Goal: Information Seeking & Learning: Learn about a topic

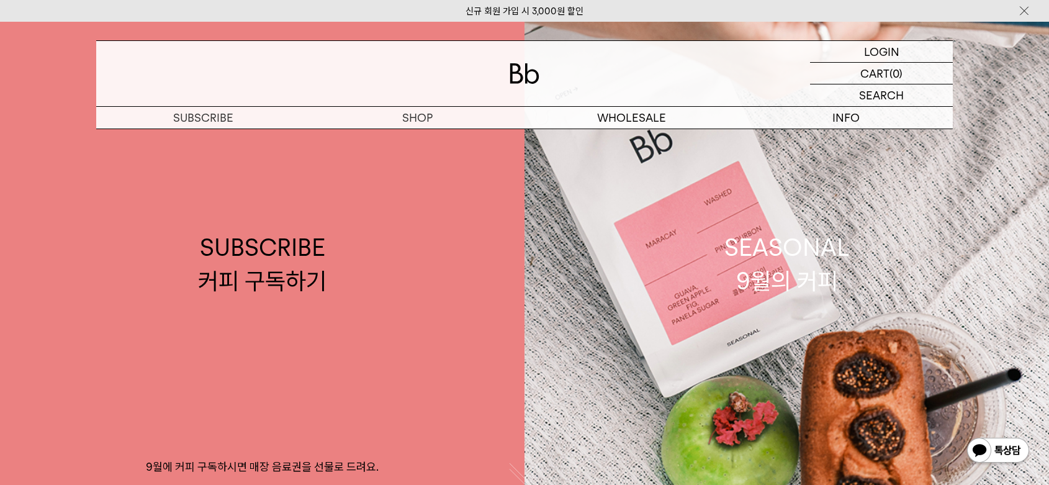
scroll to position [434, 0]
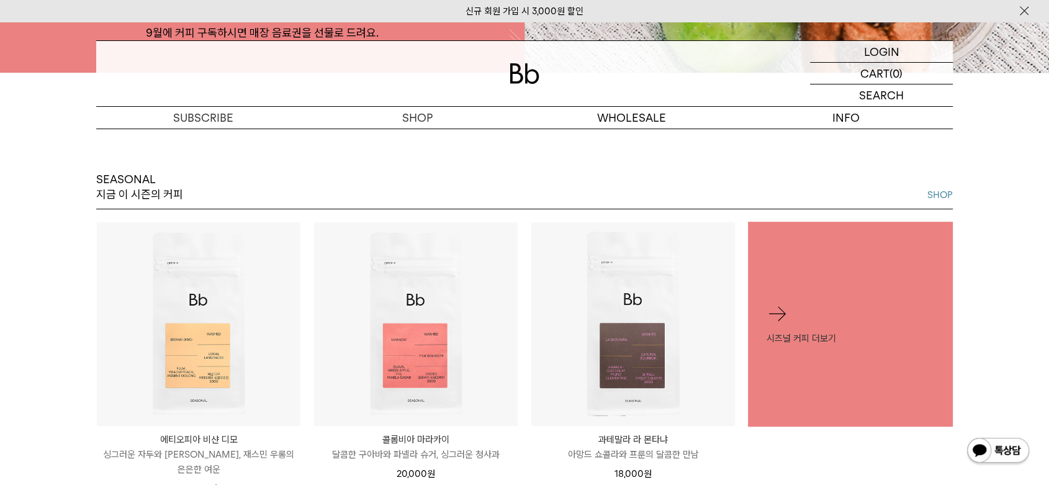
drag, startPoint x: 974, startPoint y: 210, endPoint x: 832, endPoint y: -30, distance: 279.4
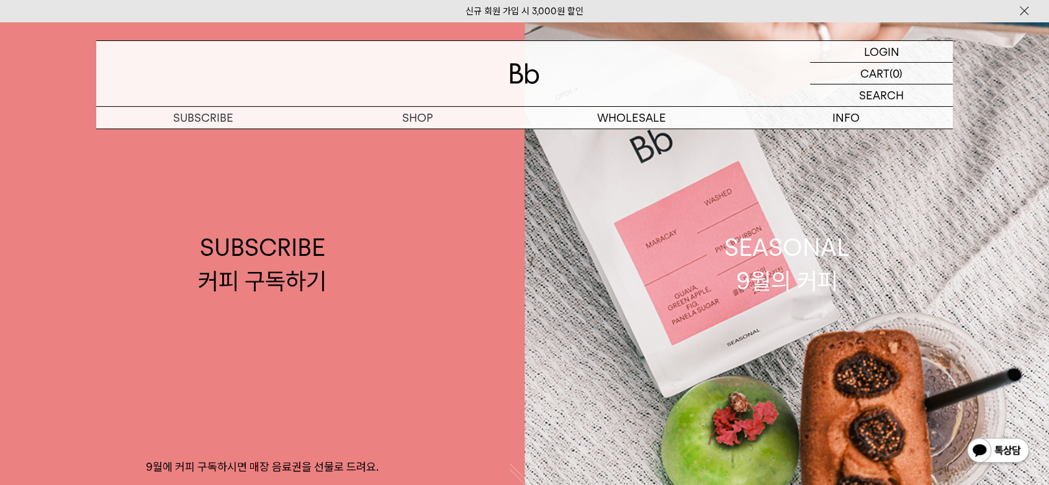
scroll to position [0, 0]
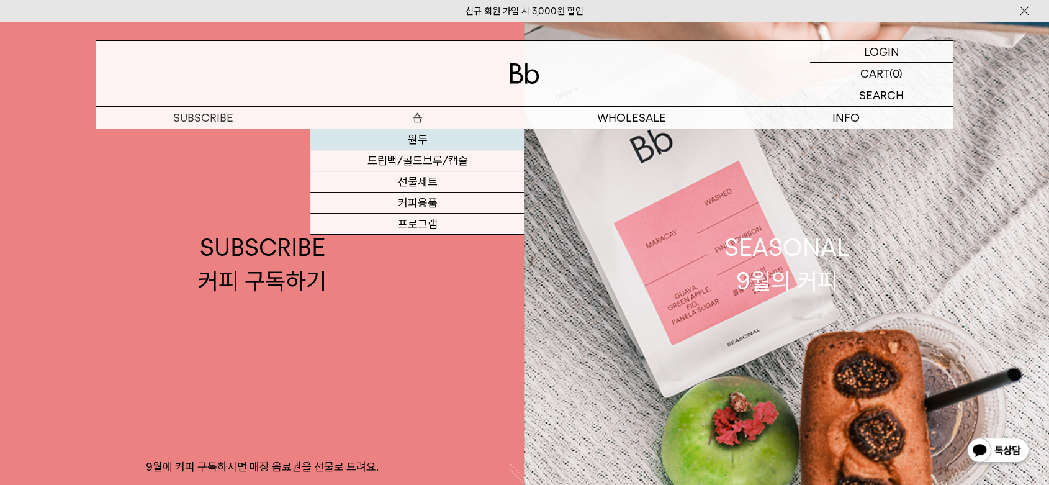
click at [436, 143] on link "원두" at bounding box center [417, 139] width 214 height 21
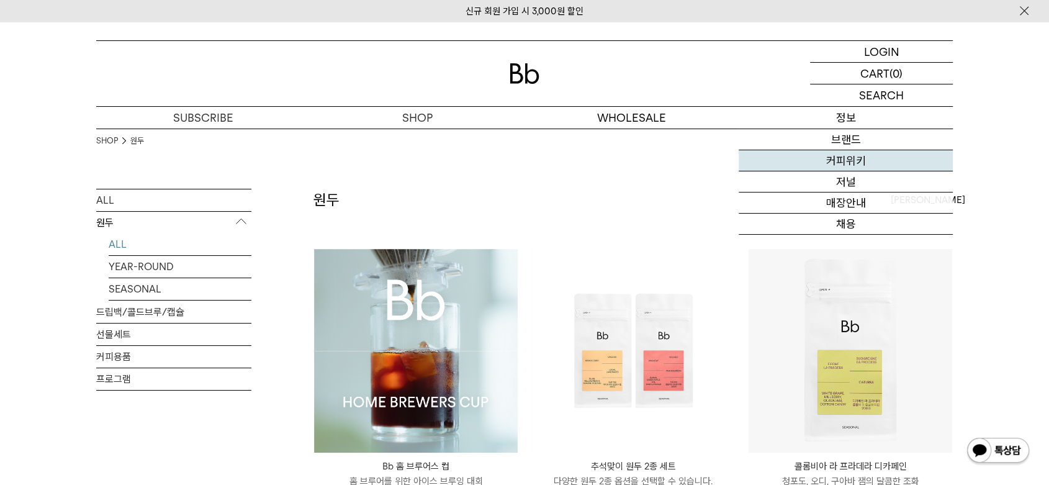
click at [848, 163] on link "커피위키" at bounding box center [846, 160] width 214 height 21
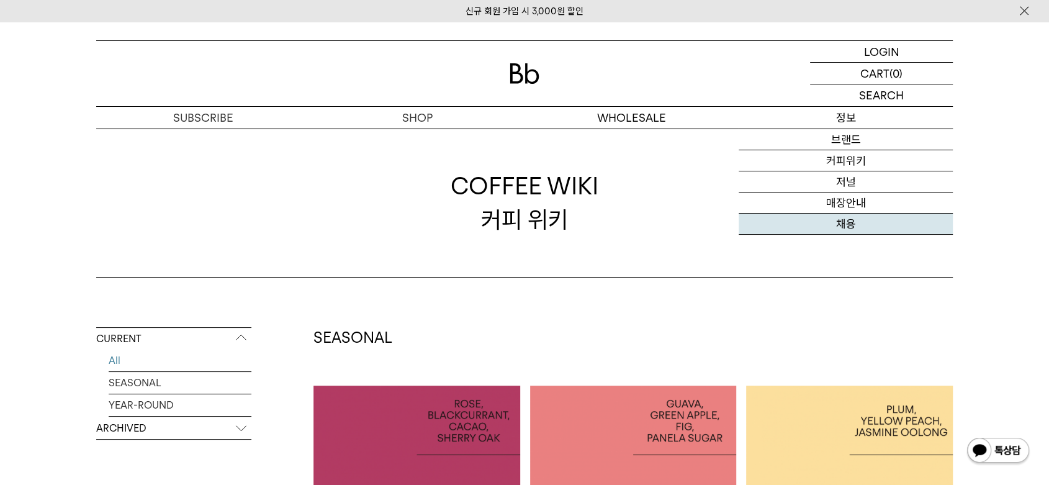
click at [875, 222] on link "채용" at bounding box center [846, 224] width 214 height 21
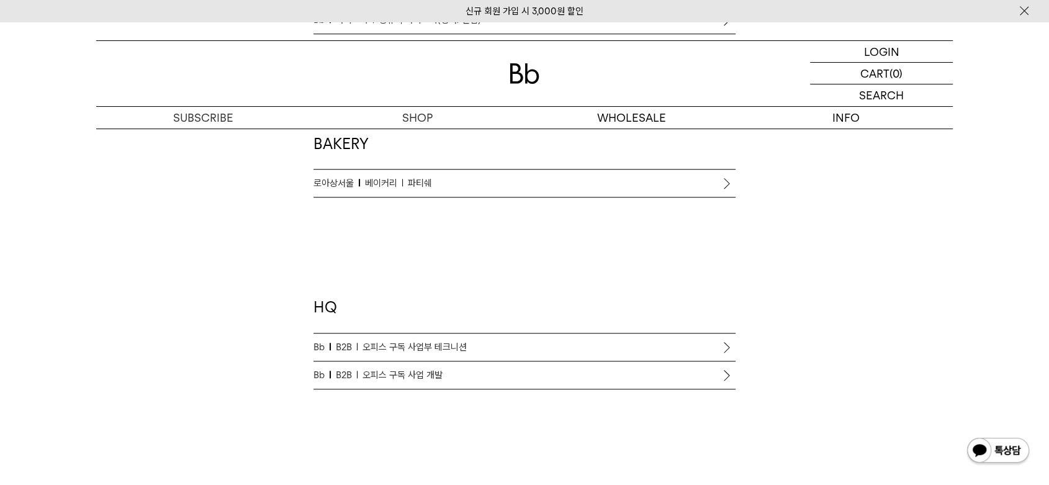
scroll to position [646, 0]
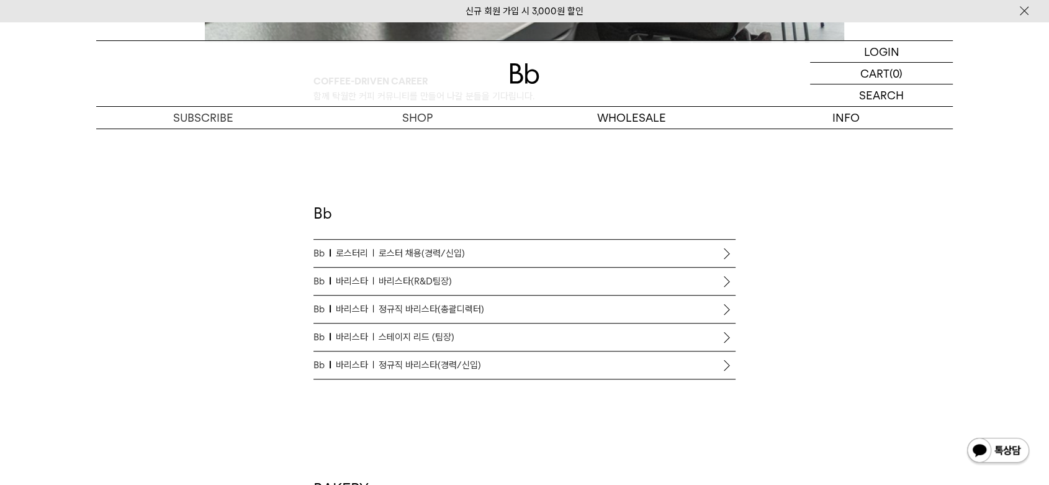
click at [477, 275] on p "Bb 바리스타 바리스타(R&D팀장)" at bounding box center [524, 281] width 422 height 15
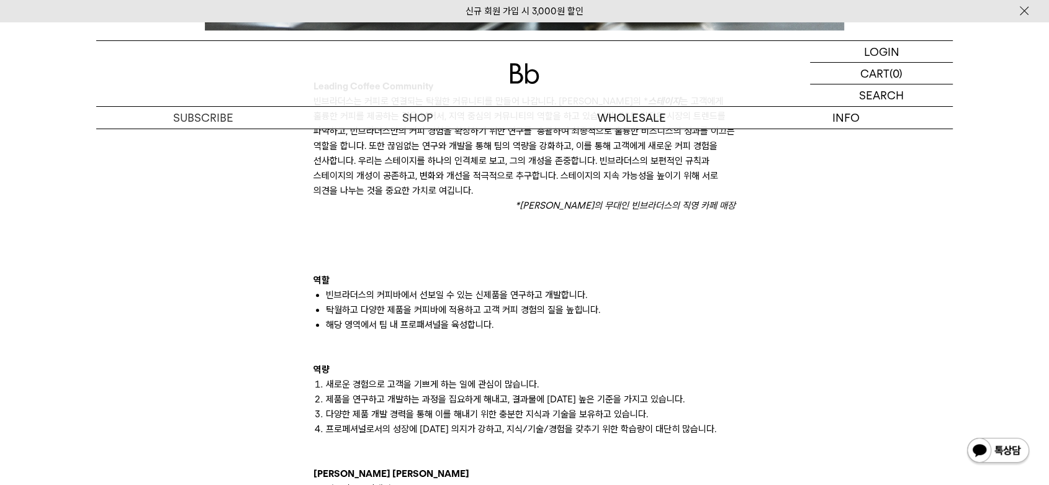
scroll to position [621, 0]
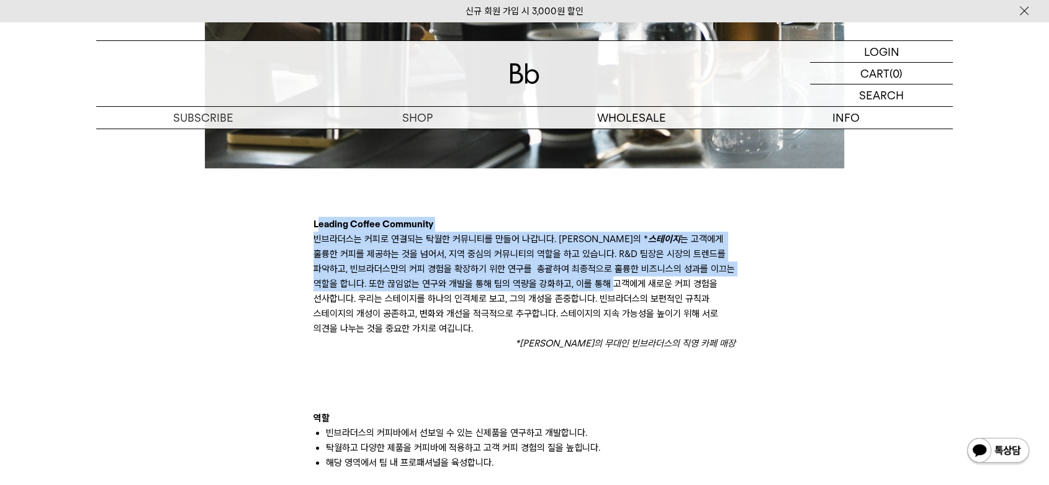
drag, startPoint x: 316, startPoint y: 225, endPoint x: 714, endPoint y: 313, distance: 408.0
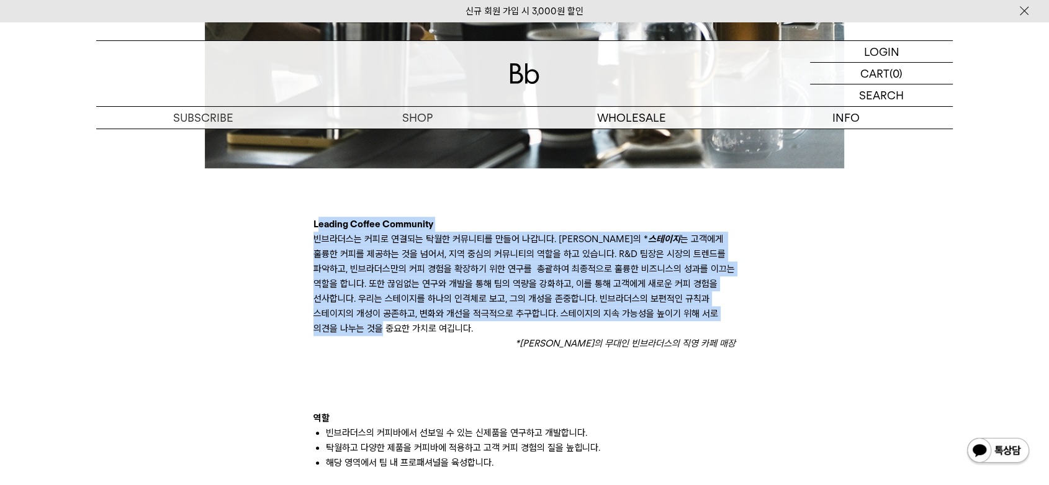
click at [714, 313] on p "빈브라더스는 커피로 연결되는 탁월한 커뮤니티를 만들어 나갑니다. 빈브라더스의 * 스테이지 는 고객에게 훌륭한 커피를 제공하는 것을 넘어서, 지…" at bounding box center [524, 284] width 422 height 104
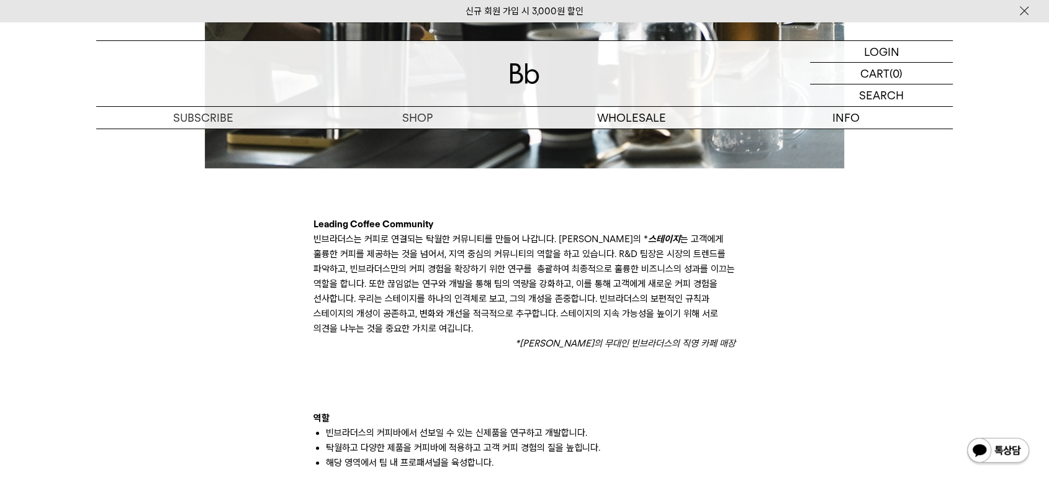
scroll to position [827, 0]
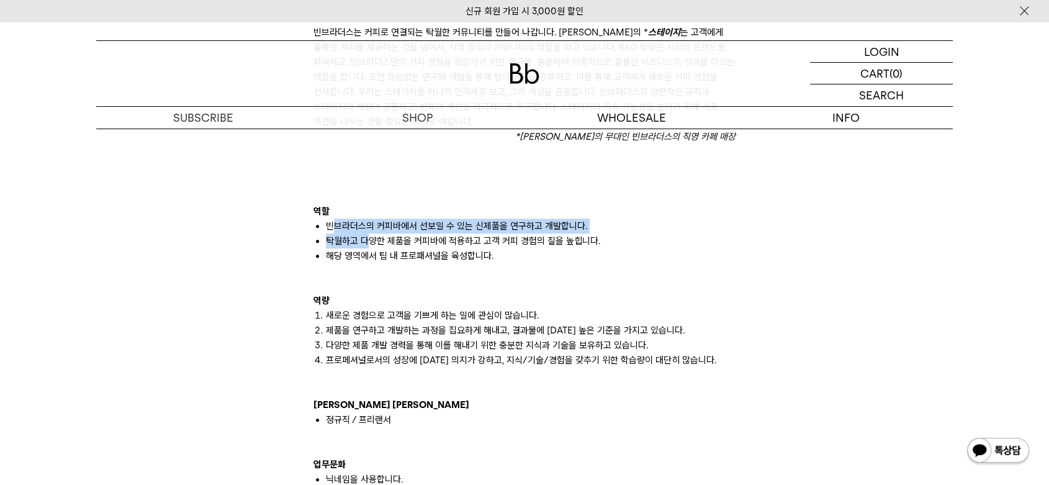
drag, startPoint x: 369, startPoint y: 234, endPoint x: 595, endPoint y: 277, distance: 229.3
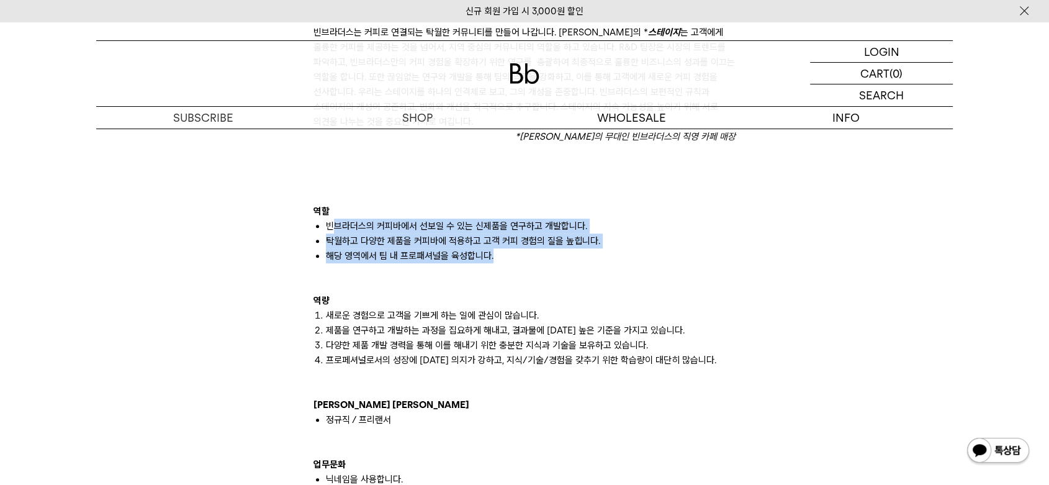
click at [595, 277] on p at bounding box center [524, 270] width 422 height 15
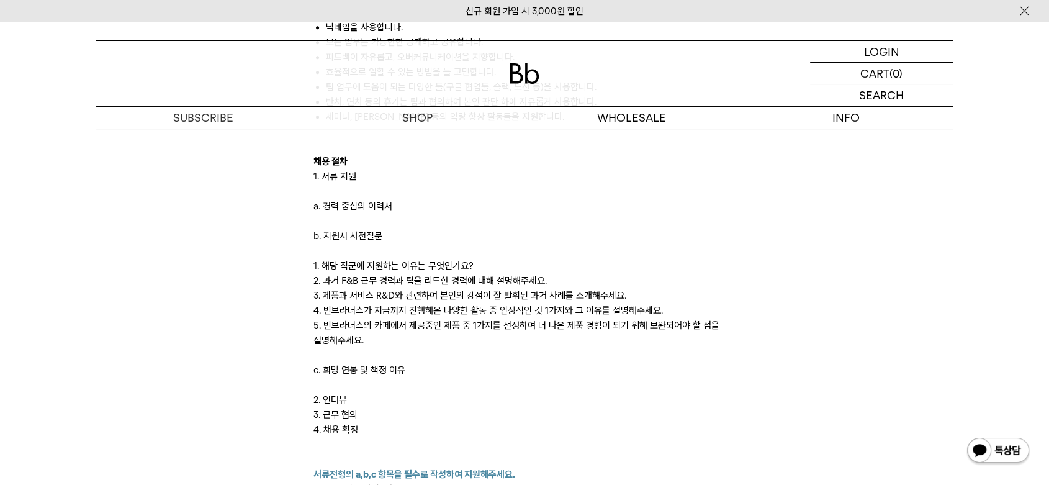
scroll to position [1310, 0]
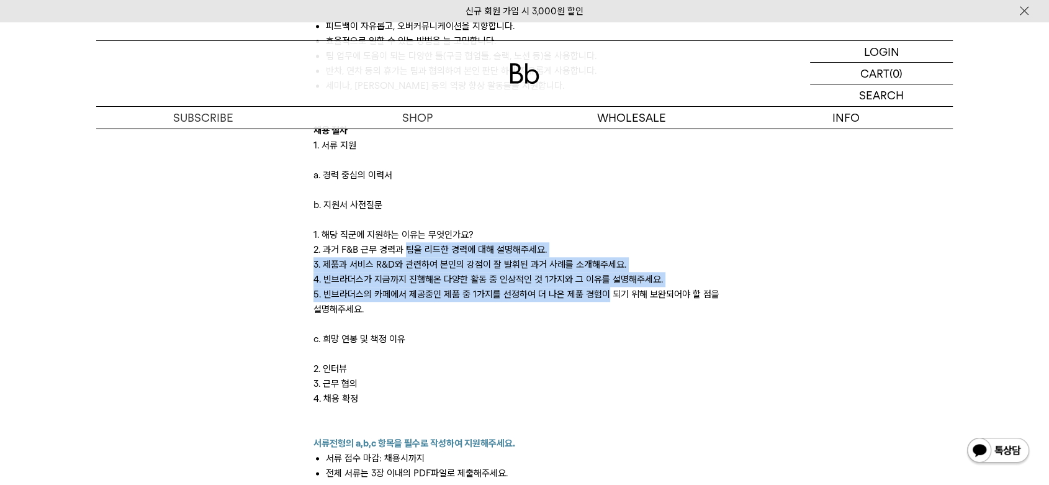
drag, startPoint x: 387, startPoint y: 252, endPoint x: 708, endPoint y: 305, distance: 325.2
click at [700, 305] on div "Leading Coffee Community 빈브라더스는 커피로 연결되는 탁월한 커뮤니티를 만들어 나갑니다. 빈브라더스의 * 스테이지 *바리스…" at bounding box center [524, 33] width 422 height 1073
click at [708, 305] on p "5. 빈브라더스의 카페에서 제공중인 제품 중 1가지를 선정하여 더 나은 제품 경험이 되기 위해 보완되어야 할 점을 설명해주세요." at bounding box center [524, 302] width 422 height 30
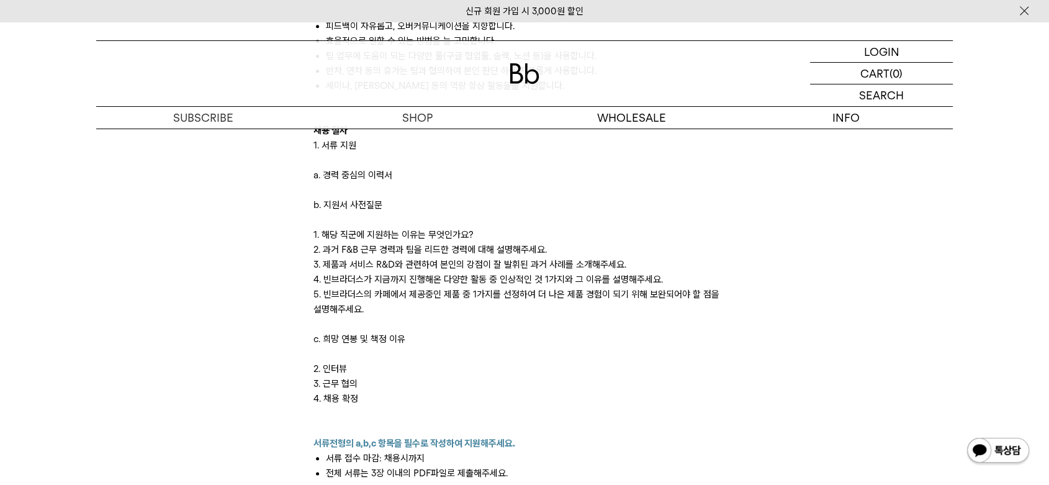
drag, startPoint x: 737, startPoint y: 301, endPoint x: 616, endPoint y: 225, distance: 143.6
click at [616, 225] on div "Leading Coffee Community 빈브라더스는 커피로 연결되는 탁월한 커뮤니티를 만들어 나갑니다. 빈브라더스의 * 스테이지 *바리스…" at bounding box center [524, 114] width 434 height 1235
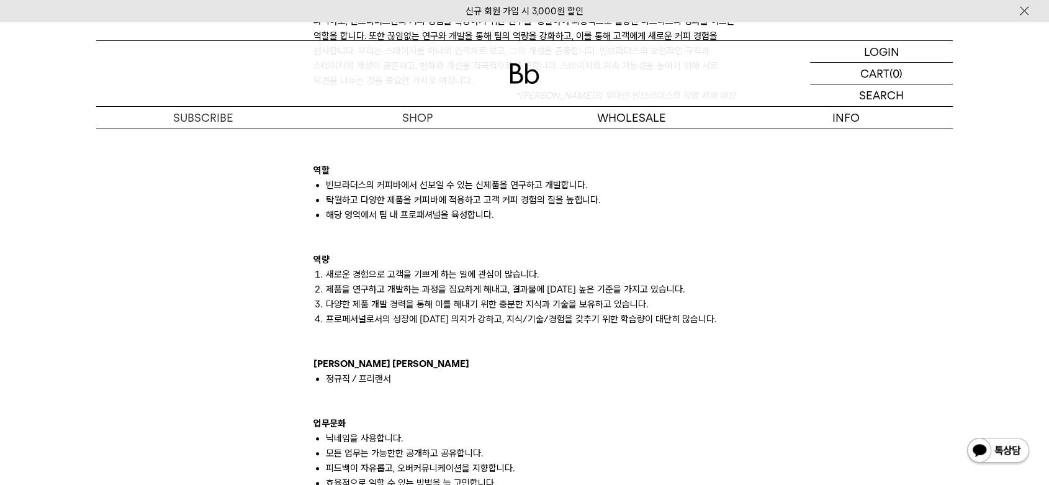
scroll to position [827, 0]
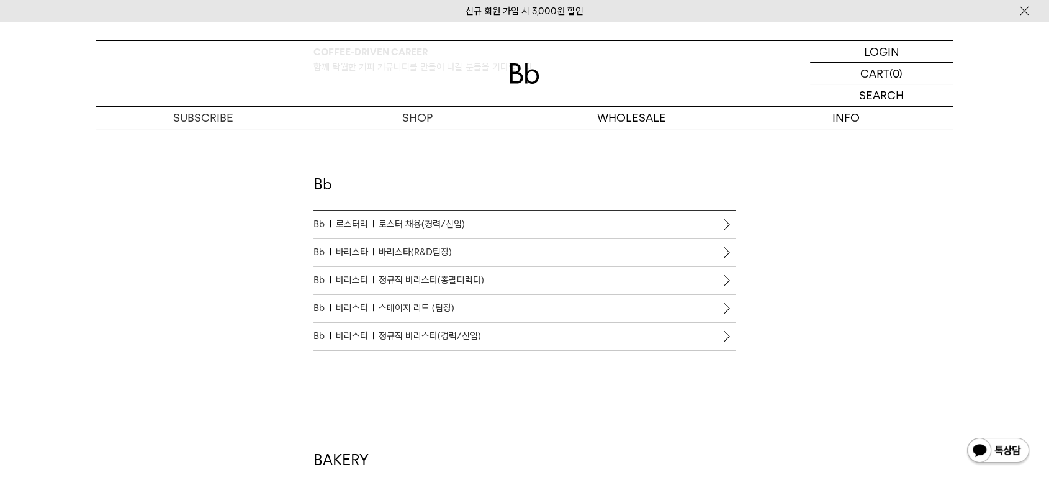
scroll to position [679, 0]
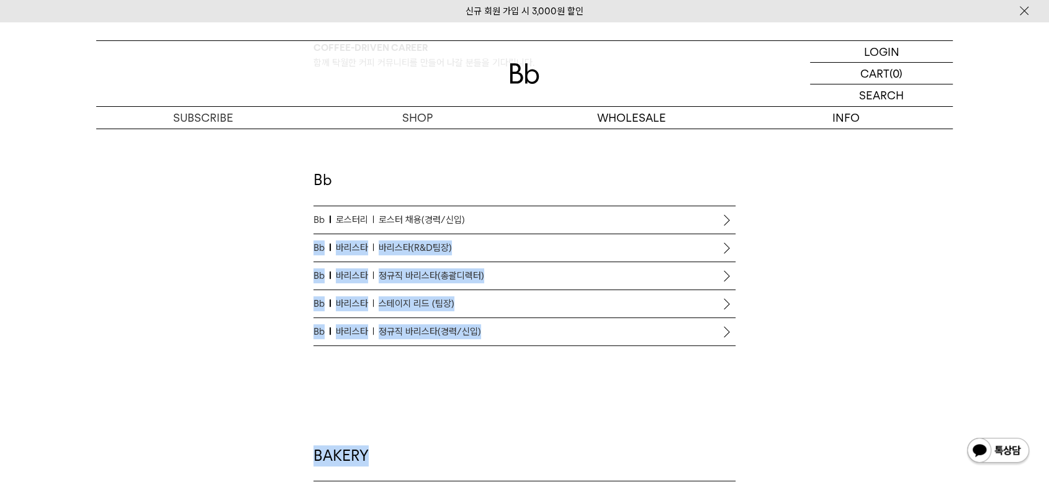
drag, startPoint x: 317, startPoint y: 253, endPoint x: 550, endPoint y: 356, distance: 254.8
click at [546, 356] on div "Coffee-driven career 함께 탁월한 커피 커뮤니티를 만들어 나갈 분들을 기다립니다. Bb Bb 로스터리 로스터 채용(경력/신입)…" at bounding box center [524, 258] width 869 height 1321
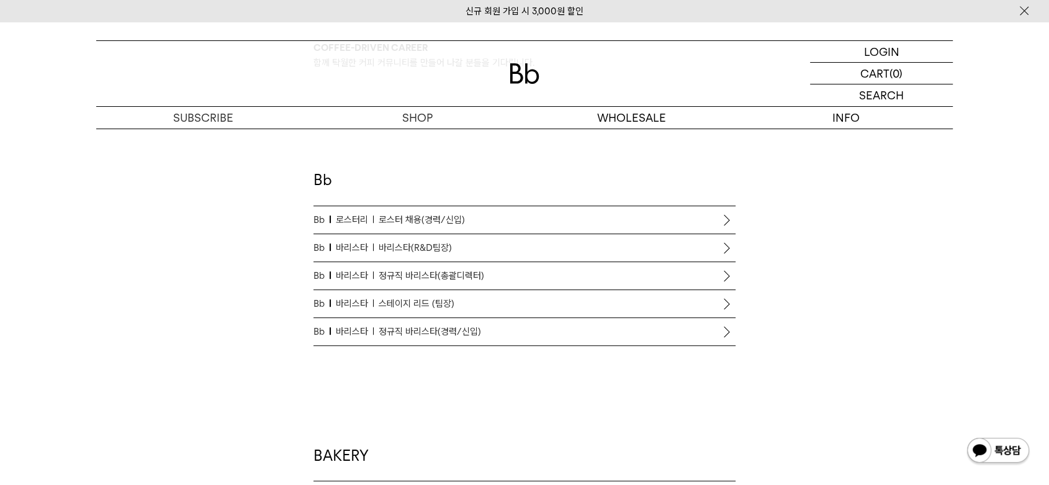
click at [427, 222] on span "로스터 채용(경력/신입)" at bounding box center [422, 219] width 86 height 15
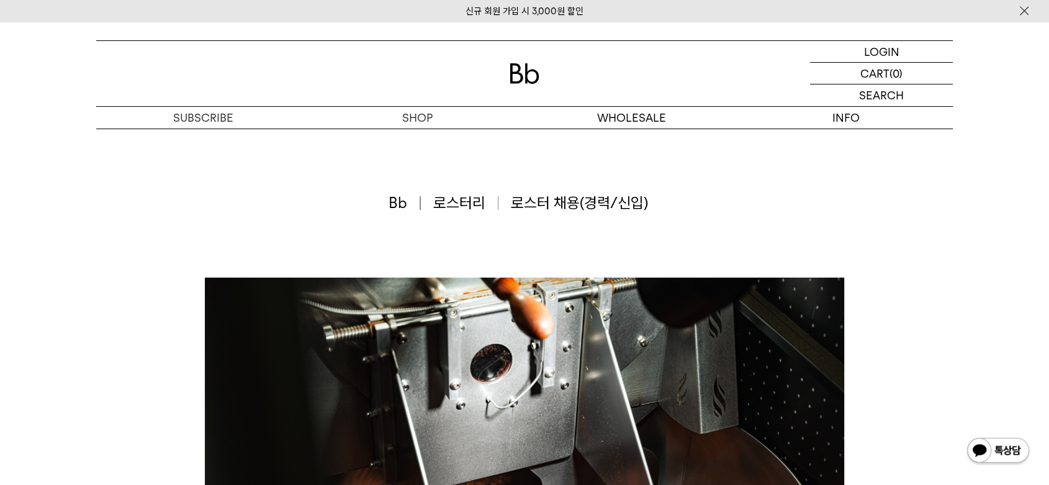
drag, startPoint x: 778, startPoint y: 356, endPoint x: 674, endPoint y: -57, distance: 425.6
